Goal: Transaction & Acquisition: Purchase product/service

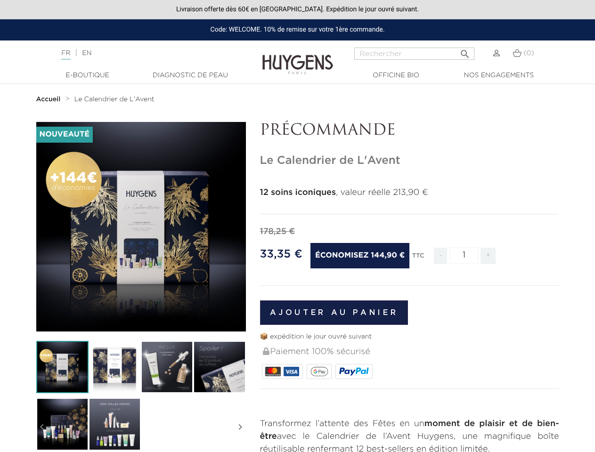
click at [297, 226] on div "178,25 €" at bounding box center [409, 232] width 299 height 13
click at [414, 54] on input "Rechercher" at bounding box center [414, 54] width 120 height 12
click at [62, 367] on img at bounding box center [62, 367] width 52 height 52
click at [114, 367] on img at bounding box center [115, 367] width 52 height 52
click at [167, 367] on div "-144,90 € Nouveauté   " at bounding box center [297, 417] width 537 height 590
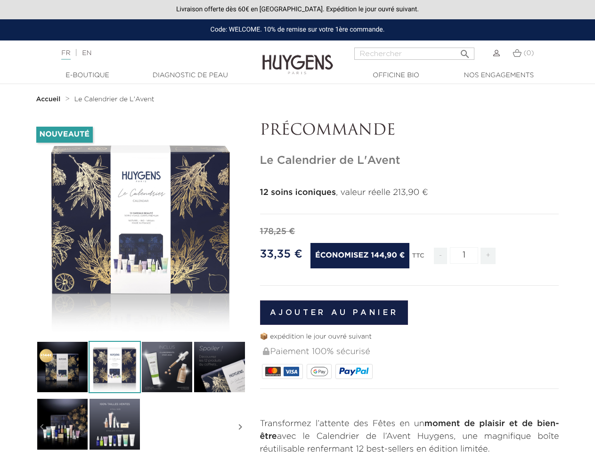
click at [219, 367] on div "-144,90 € Nouveauté   " at bounding box center [297, 417] width 537 height 590
click at [62, 424] on div "-144,90 € Nouveauté   " at bounding box center [297, 417] width 537 height 590
click at [114, 424] on div "-144,90 € Nouveauté   " at bounding box center [297, 417] width 537 height 590
click at [42, 427] on div "-144,90 € Nouveauté   " at bounding box center [297, 417] width 537 height 590
click at [240, 427] on div "-144,90 € Nouveauté   " at bounding box center [297, 417] width 537 height 590
